Goal: Task Accomplishment & Management: Manage account settings

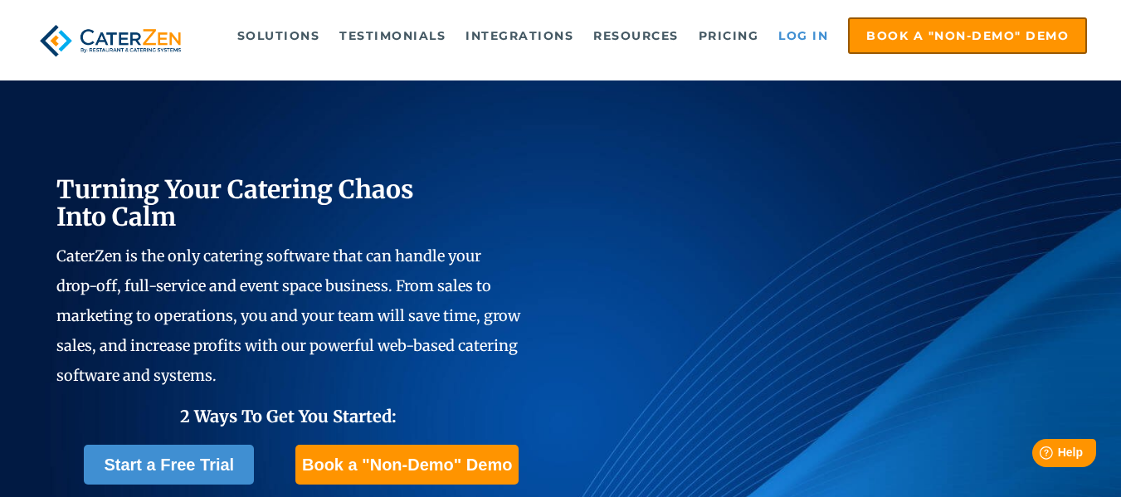
click at [819, 45] on link "Log in" at bounding box center [803, 35] width 66 height 33
click at [782, 33] on link "Log in" at bounding box center [803, 35] width 66 height 33
